Goal: Task Accomplishment & Management: Complete application form

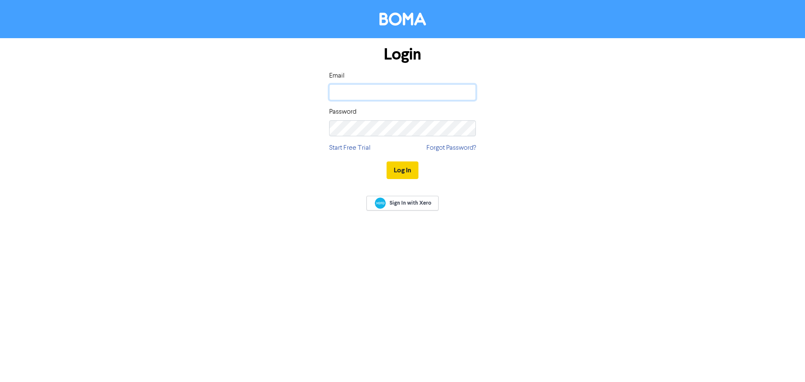
type input "[EMAIL_ADDRESS][DOMAIN_NAME]"
click at [400, 161] on button "Log In" at bounding box center [403, 170] width 32 height 18
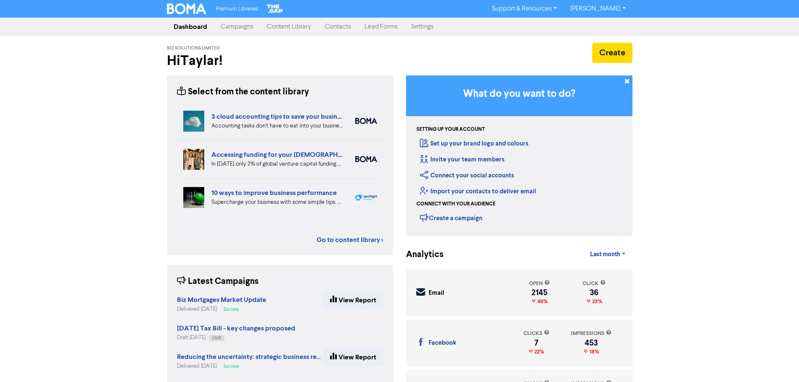
click at [344, 25] on link "Contacts" at bounding box center [338, 26] width 40 height 17
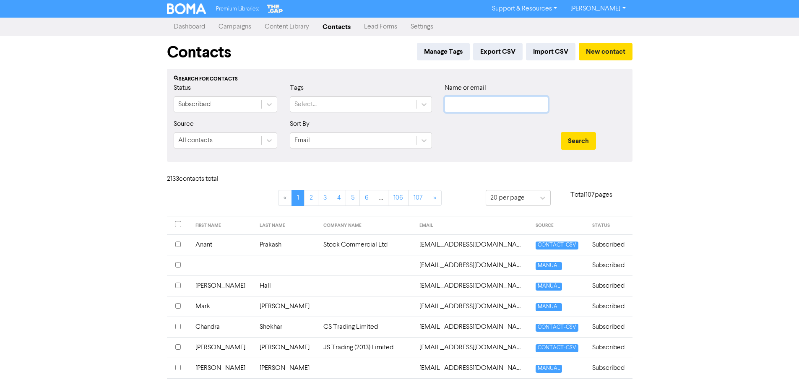
click at [473, 104] on input "text" at bounding box center [496, 104] width 104 height 16
click at [561, 132] on button "Search" at bounding box center [578, 141] width 35 height 18
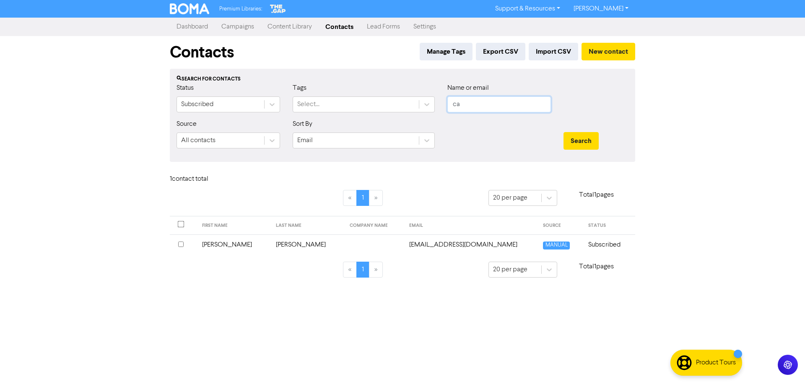
type input "c"
paste input "[PHONE_NUMBER]"
drag, startPoint x: 502, startPoint y: 97, endPoint x: 289, endPoint y: 95, distance: 213.4
click at [306, 95] on div "Status Subscribed Tags Select... Name or email [PHONE_NUMBER]" at bounding box center [402, 101] width 465 height 36
paste input "[EMAIL_ADDRESS][DOMAIN_NAME]"
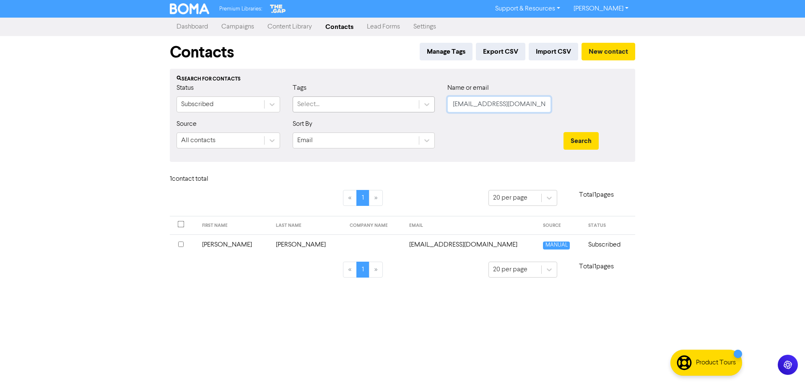
type input "[EMAIL_ADDRESS][DOMAIN_NAME]"
click at [564, 132] on button "Search" at bounding box center [581, 141] width 35 height 18
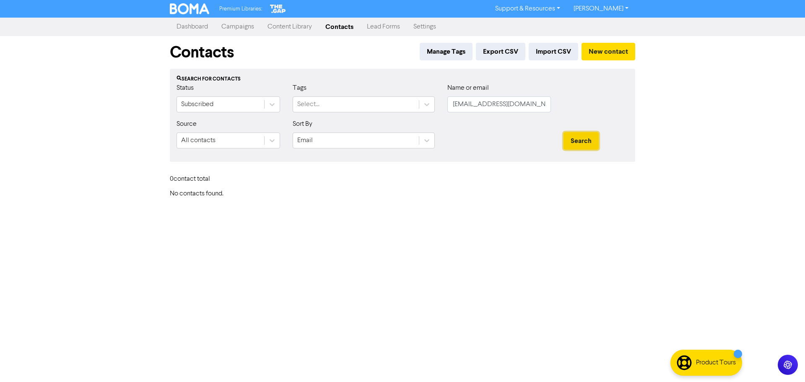
click at [584, 145] on button "Search" at bounding box center [581, 141] width 35 height 18
click at [564, 132] on button "Search" at bounding box center [581, 141] width 35 height 18
click at [610, 51] on button "New contact" at bounding box center [609, 52] width 54 height 18
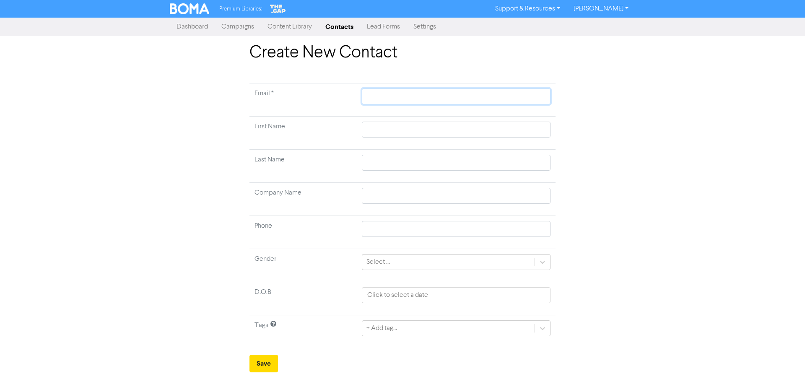
click at [382, 100] on input "text" at bounding box center [456, 96] width 189 height 16
paste input "[EMAIL_ADDRESS][DOMAIN_NAME]"
type input "[EMAIL_ADDRESS][DOMAIN_NAME]"
click at [342, 29] on link "Contacts" at bounding box center [340, 26] width 42 height 17
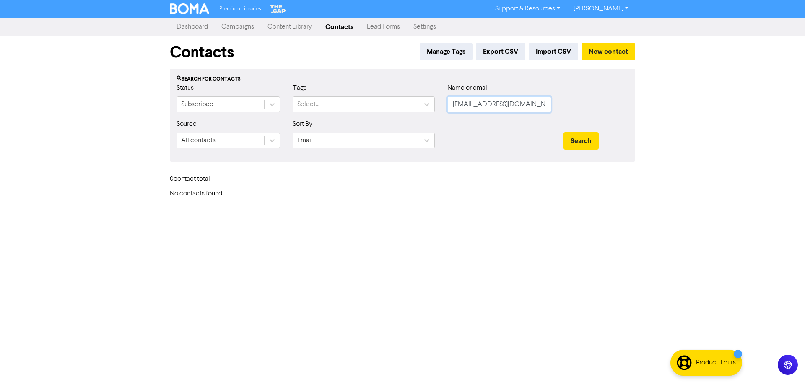
drag, startPoint x: 524, startPoint y: 109, endPoint x: 517, endPoint y: 139, distance: 30.2
click at [473, 110] on input "[EMAIL_ADDRESS][DOMAIN_NAME]" at bounding box center [499, 104] width 104 height 16
type input "caoil"
click at [577, 136] on button "Search" at bounding box center [581, 141] width 35 height 18
drag, startPoint x: 503, startPoint y: 107, endPoint x: 432, endPoint y: 111, distance: 70.9
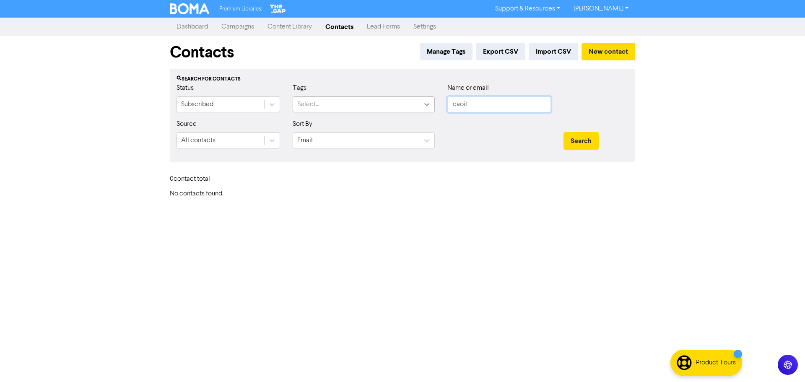
click at [436, 109] on div "Status Subscribed Tags Select... Name or email caoil" at bounding box center [402, 101] width 465 height 36
click at [458, 210] on div "Premium Libraries: Support & Resources Video Tutorials FAQ & Guides Marketing E…" at bounding box center [402, 191] width 805 height 382
